Goal: Navigation & Orientation: Find specific page/section

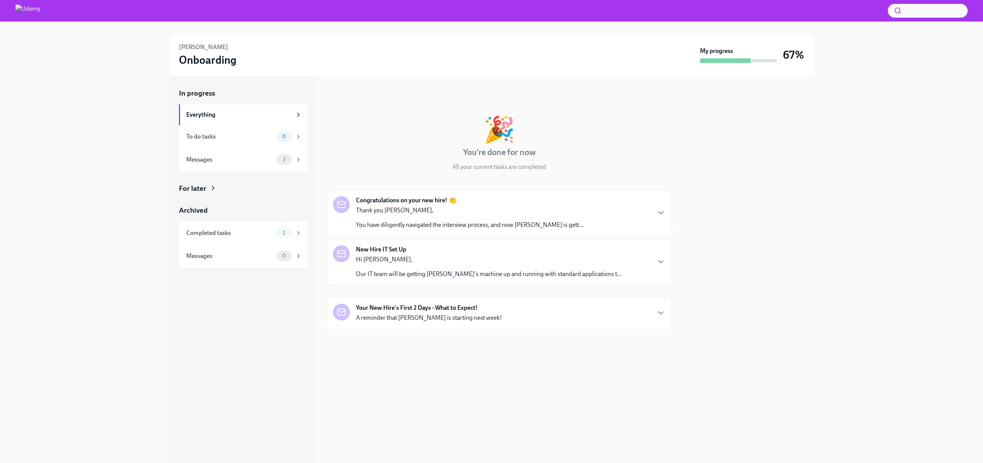
drag, startPoint x: 0, startPoint y: 0, endPoint x: 149, endPoint y: 191, distance: 242.6
click at [149, 191] on div "In progress Everything To do tasks 0 Messages 3 For later Archived Completed ta…" at bounding box center [491, 269] width 958 height 387
click at [149, 192] on div "In progress Everything To do tasks 0 Messages 3 For later Archived Completed ta…" at bounding box center [491, 269] width 958 height 387
click at [122, 70] on div "[PERSON_NAME] Onboarding My progress 67%" at bounding box center [491, 55] width 958 height 42
click at [132, 39] on div "[PERSON_NAME] Onboarding My progress 67%" at bounding box center [491, 55] width 958 height 42
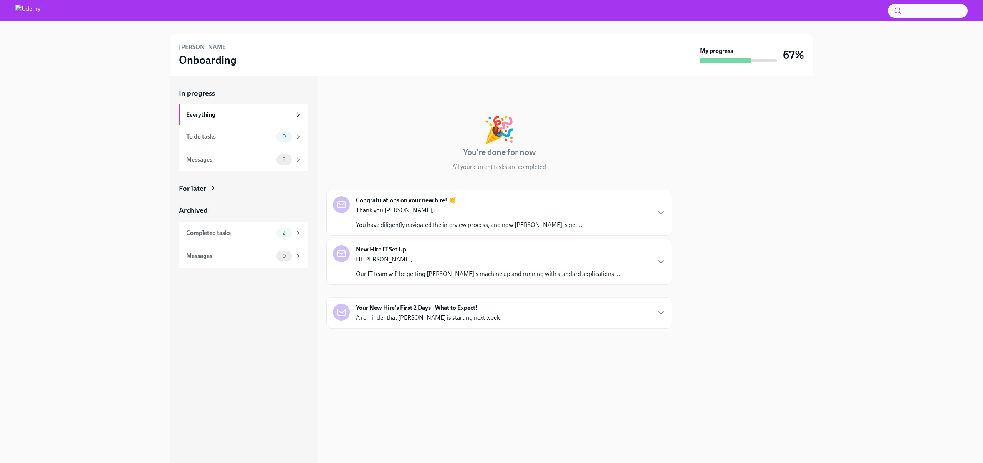
click at [373, 24] on div at bounding box center [491, 27] width 958 height 12
click at [375, 30] on div at bounding box center [491, 27] width 958 height 12
click at [584, 16] on div at bounding box center [491, 10] width 983 height 21
click at [582, 31] on div at bounding box center [491, 27] width 958 height 12
click at [596, 15] on div at bounding box center [491, 10] width 983 height 21
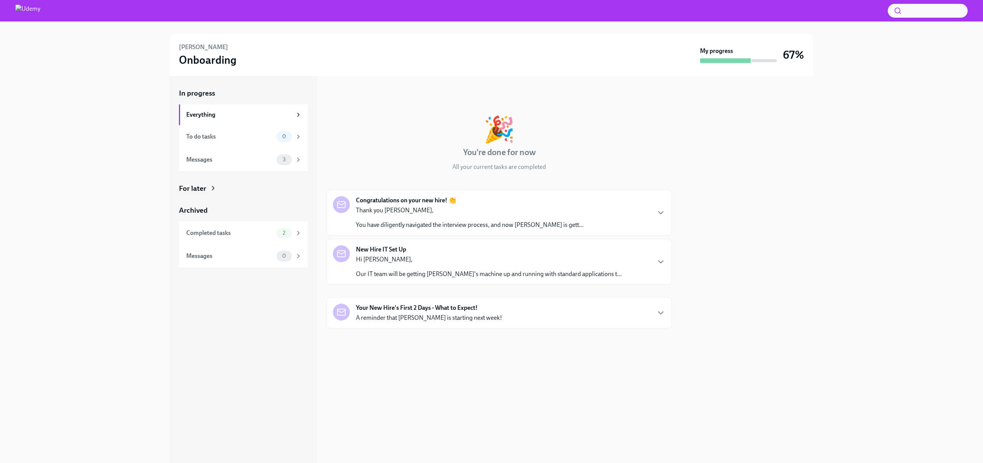
click at [667, 13] on div at bounding box center [491, 10] width 983 height 21
drag, startPoint x: 667, startPoint y: 21, endPoint x: 687, endPoint y: 21, distance: 19.6
click at [667, 21] on div at bounding box center [491, 10] width 983 height 21
click at [873, 18] on div at bounding box center [491, 10] width 983 height 21
